Goal: Information Seeking & Learning: Check status

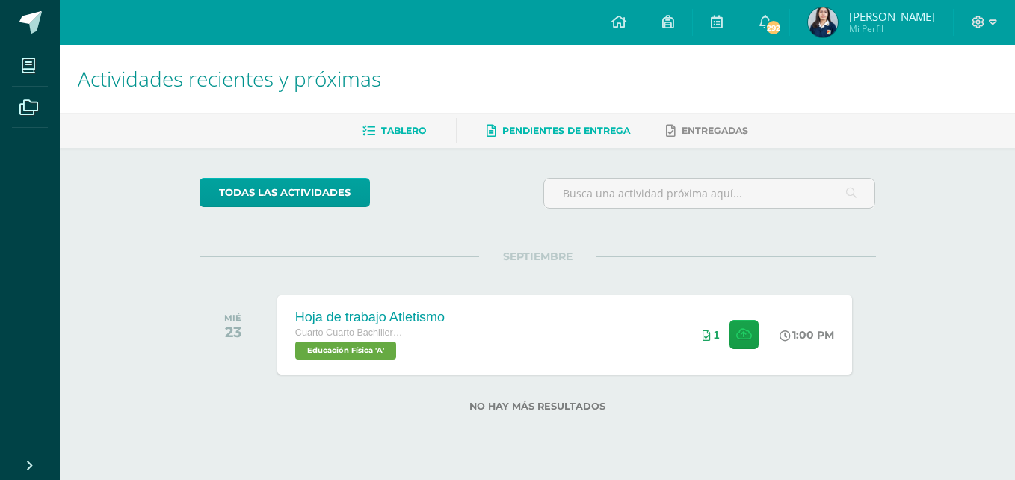
click at [576, 128] on span "Pendientes de entrega" at bounding box center [566, 130] width 128 height 11
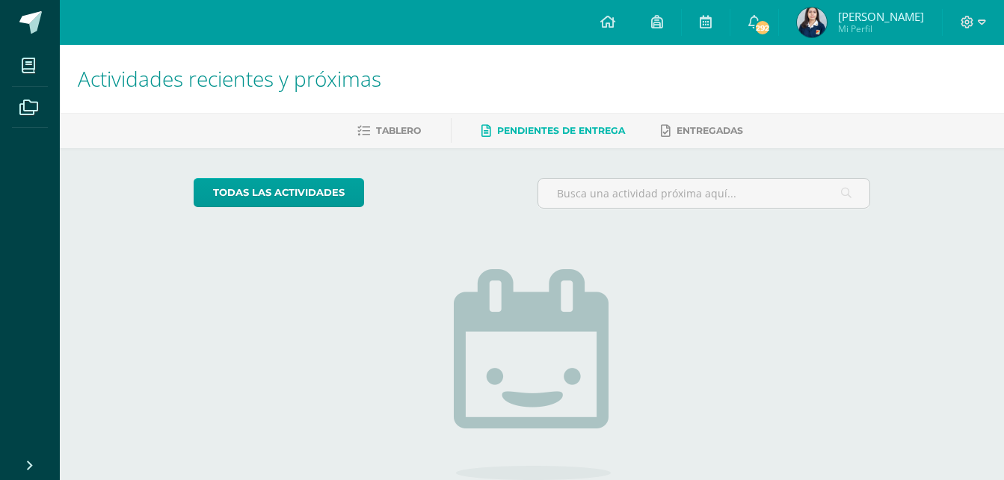
click at [709, 126] on span "Entregadas" at bounding box center [710, 130] width 67 height 11
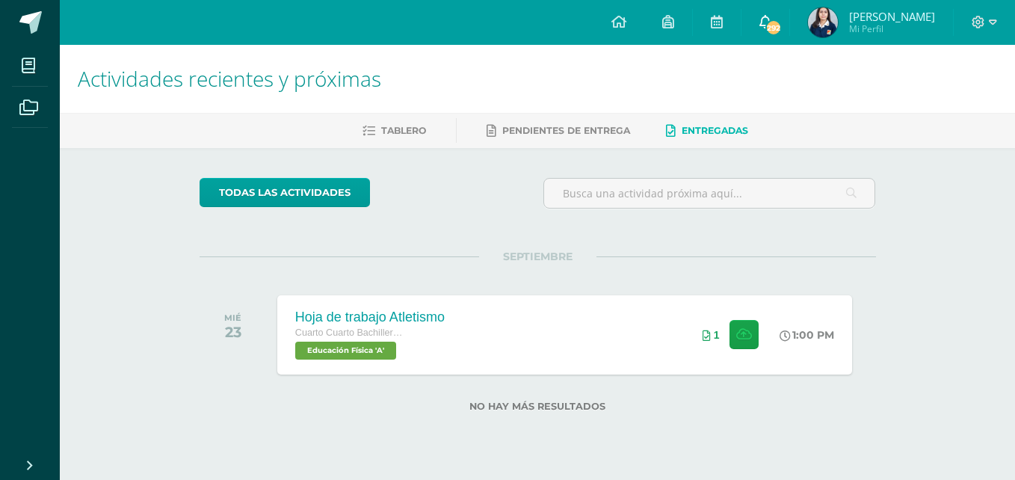
click at [778, 15] on link "292" at bounding box center [766, 22] width 48 height 45
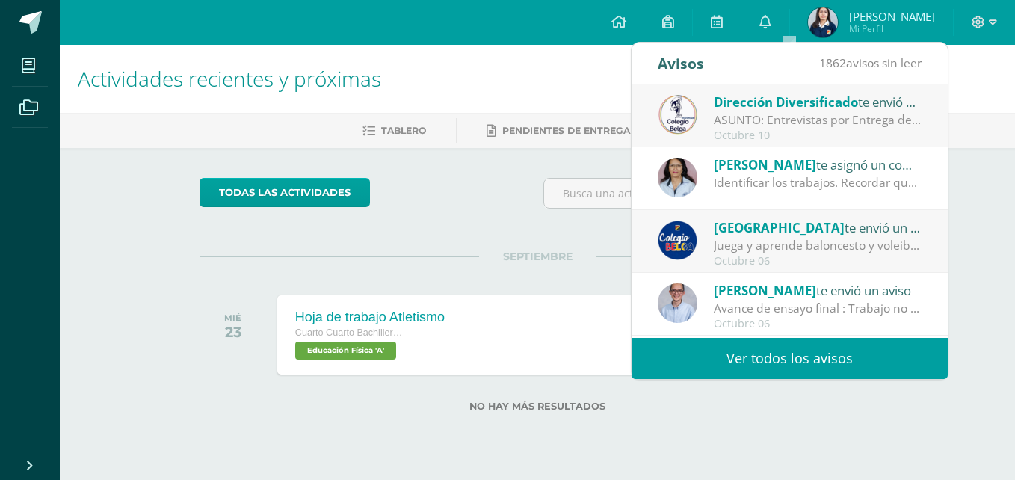
click at [767, 357] on link "Ver todos los avisos" at bounding box center [790, 358] width 316 height 41
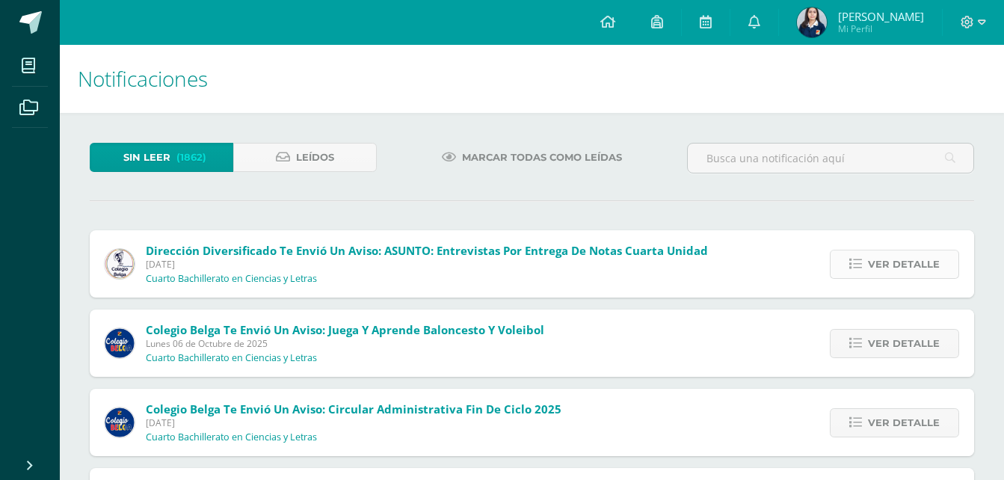
click at [872, 262] on span "Ver detalle" at bounding box center [904, 264] width 72 height 28
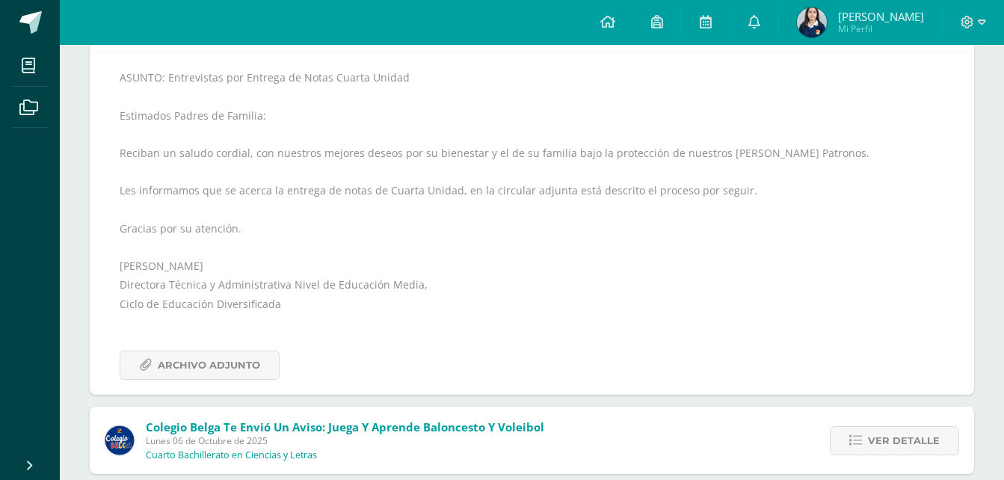
scroll to position [248, 0]
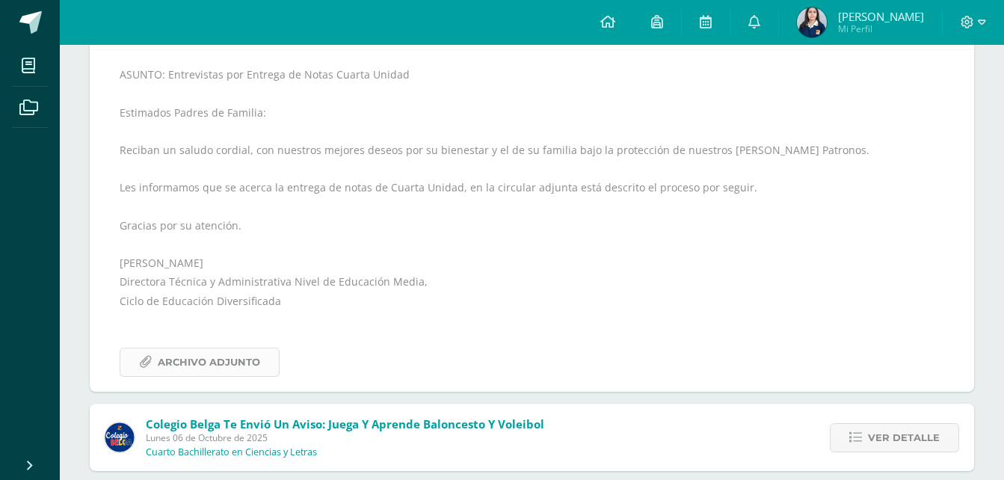
click at [197, 352] on span "Archivo Adjunto" at bounding box center [209, 362] width 102 height 28
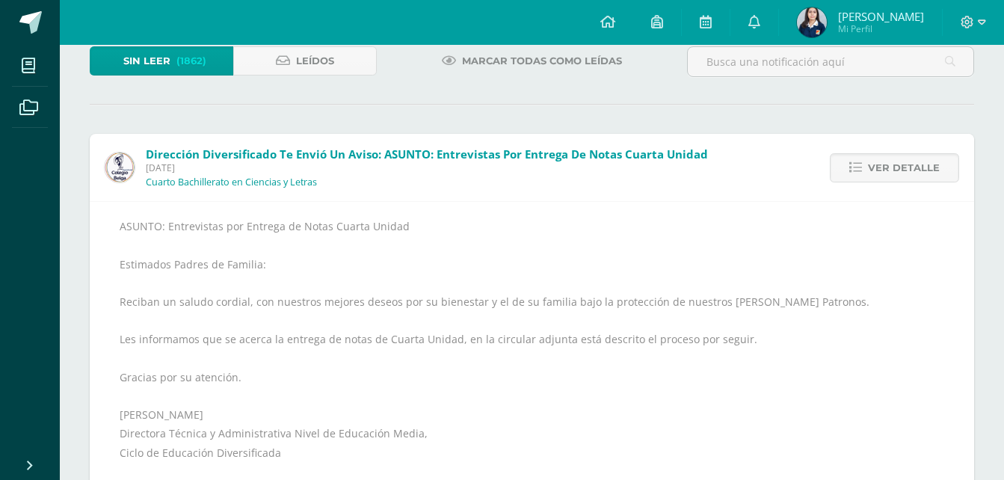
scroll to position [87, 0]
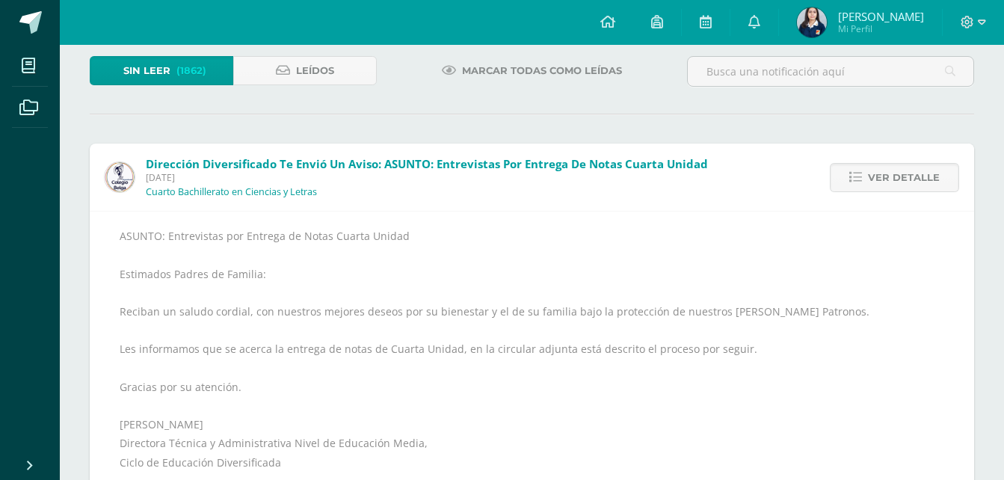
click at [797, 151] on div "Dirección Diversificado te envió un aviso: ASUNTO: Entrevistas por Entrega de N…" at bounding box center [532, 349] width 884 height 410
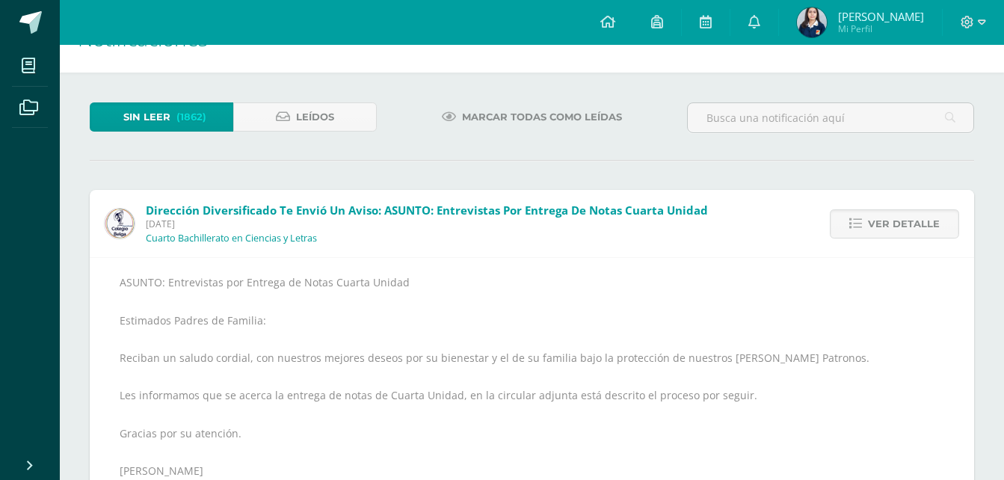
scroll to position [0, 0]
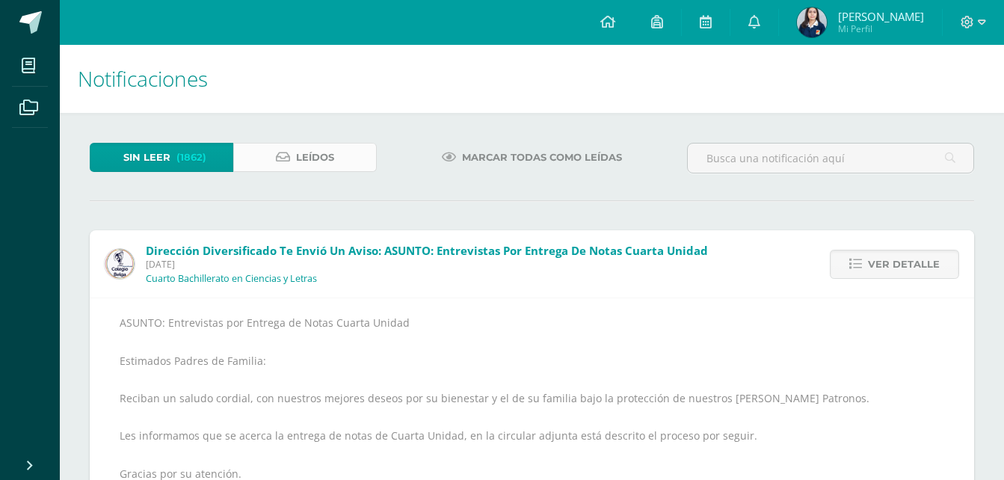
click at [302, 165] on span "Leídos" at bounding box center [315, 158] width 38 height 28
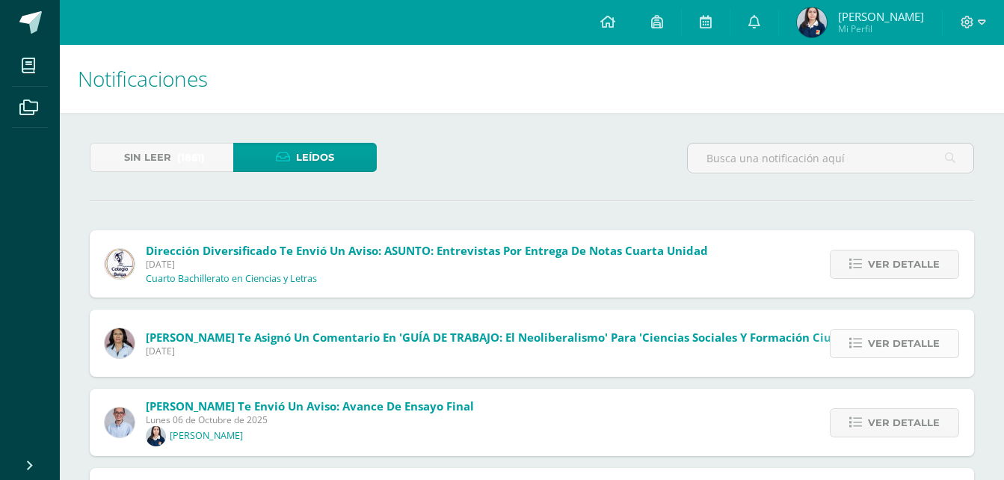
click at [860, 346] on icon at bounding box center [855, 343] width 13 height 13
